Goal: Navigation & Orientation: Find specific page/section

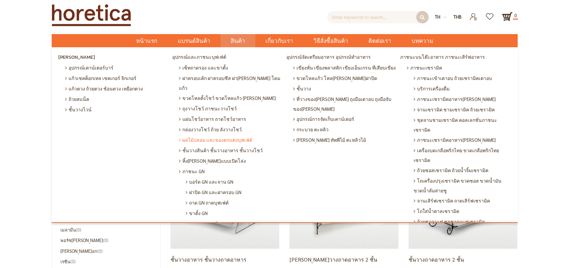
click at [235, 135] on span "ผลไม้ปลอม และของตกแต่งบุฟเฟ่ต์" at bounding box center [215, 140] width 73 height 10
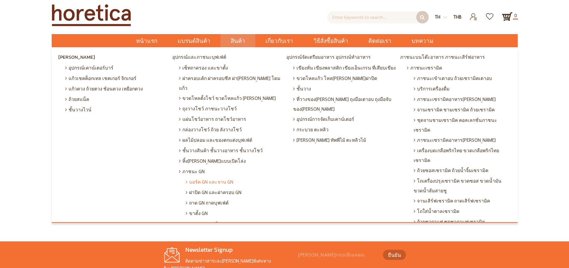
click at [226, 177] on span "บอร์ด GN และจาน GN" at bounding box center [210, 182] width 48 height 10
